Goal: Find specific page/section: Find specific page/section

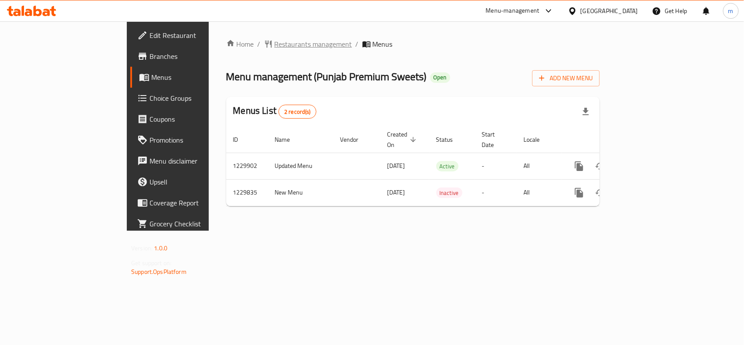
click at [275, 46] on span "Restaurants management" at bounding box center [314, 44] width 78 height 10
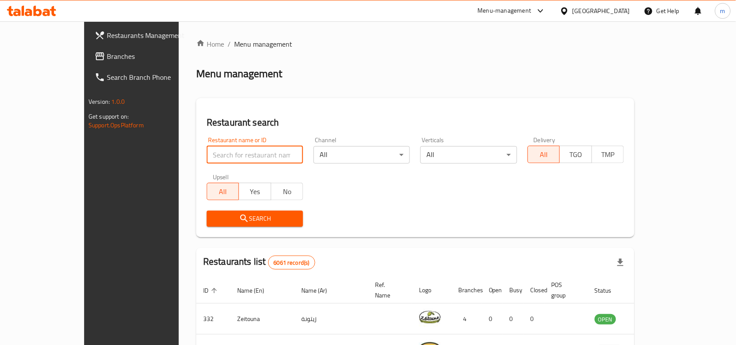
click at [207, 154] on input "search" at bounding box center [255, 154] width 96 height 17
paste input "676854"
click at [207, 154] on input "676854" at bounding box center [255, 154] width 96 height 17
type input "676854"
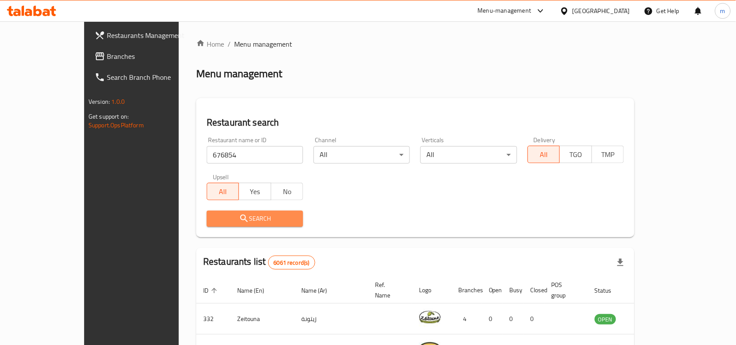
click at [214, 214] on span "Search" at bounding box center [255, 218] width 82 height 11
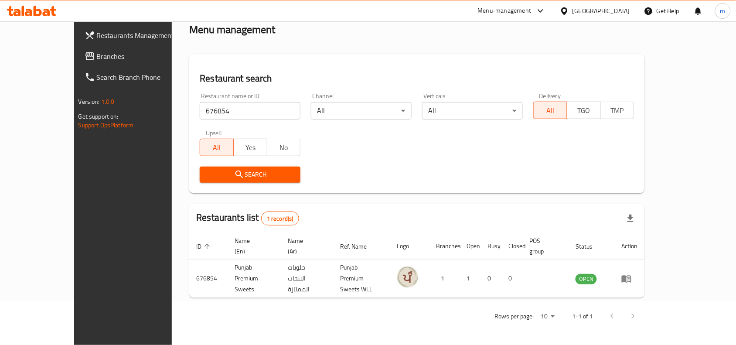
scroll to position [27, 0]
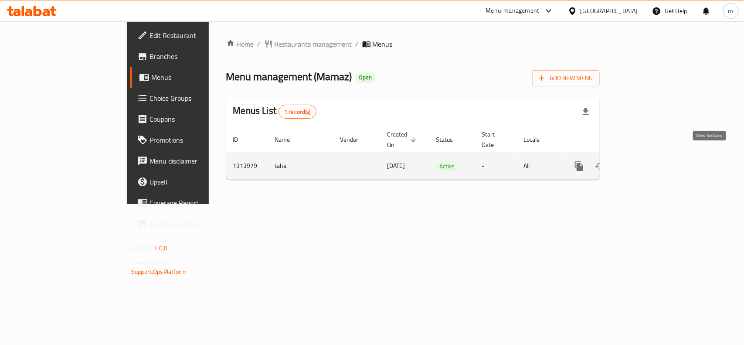
click at [648, 161] on icon "enhanced table" at bounding box center [642, 166] width 10 height 10
